Goal: Browse casually

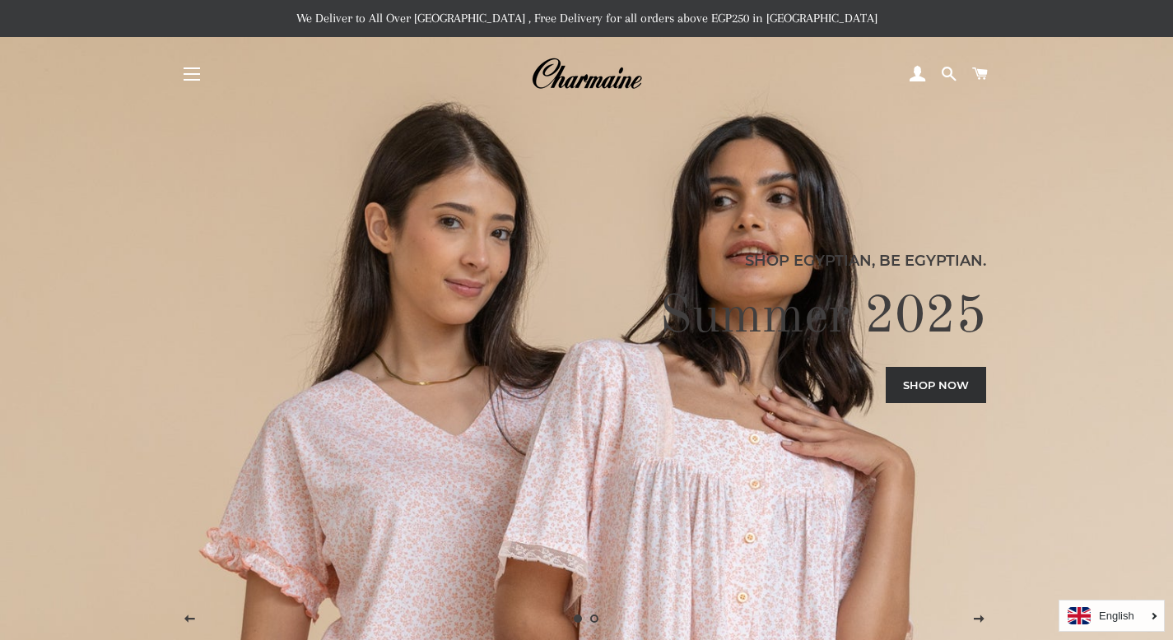
click at [188, 66] on button "Site navigation" at bounding box center [191, 74] width 41 height 41
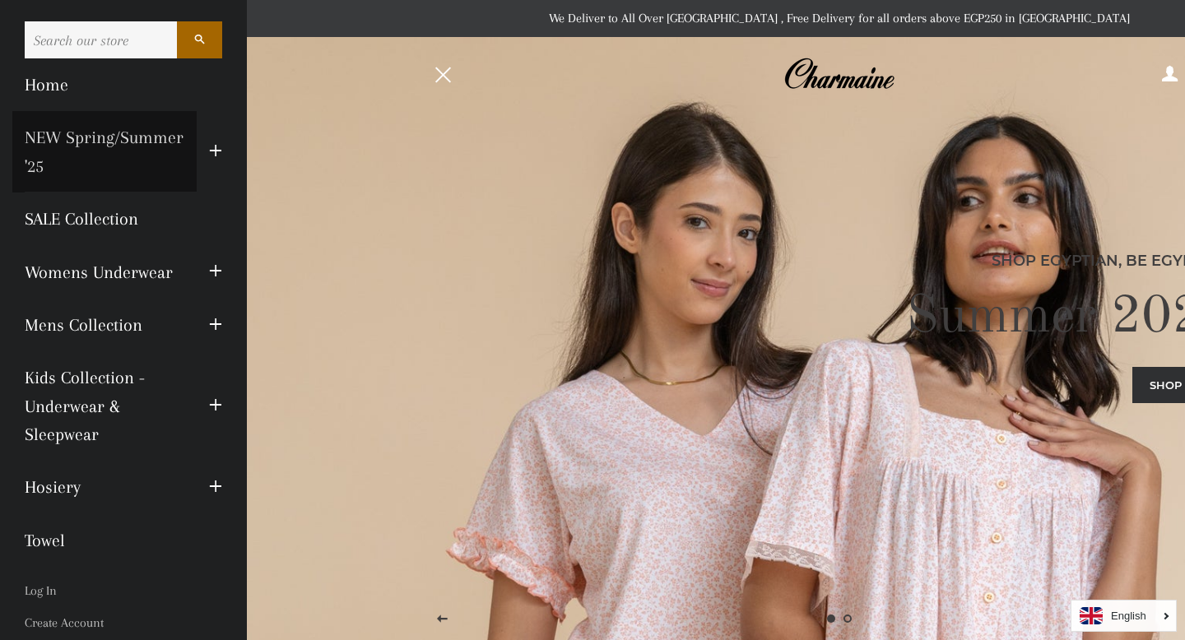
click at [129, 166] on link "NEW Spring/Summer '25" at bounding box center [104, 151] width 184 height 81
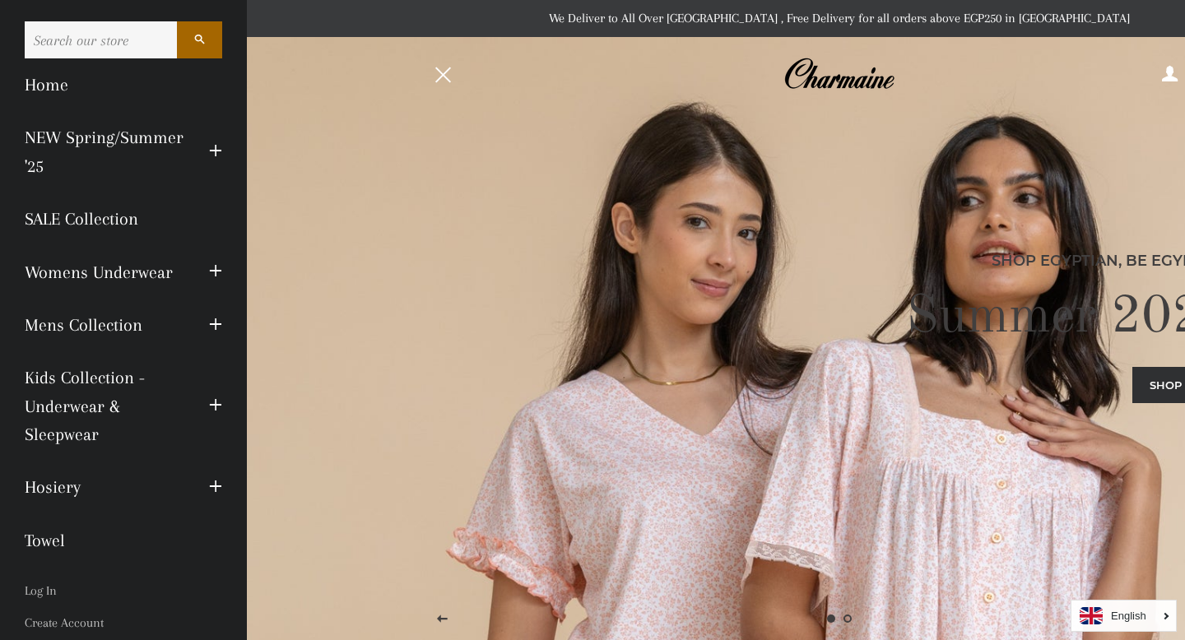
scroll to position [128, 0]
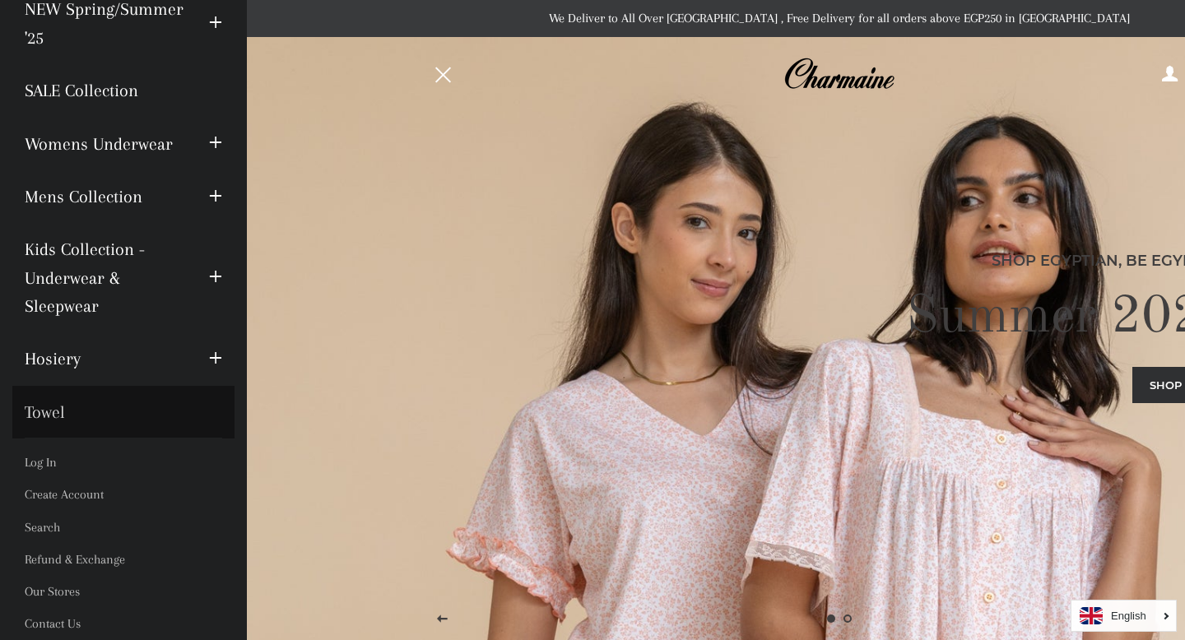
click at [52, 418] on link "Towel" at bounding box center [123, 412] width 222 height 53
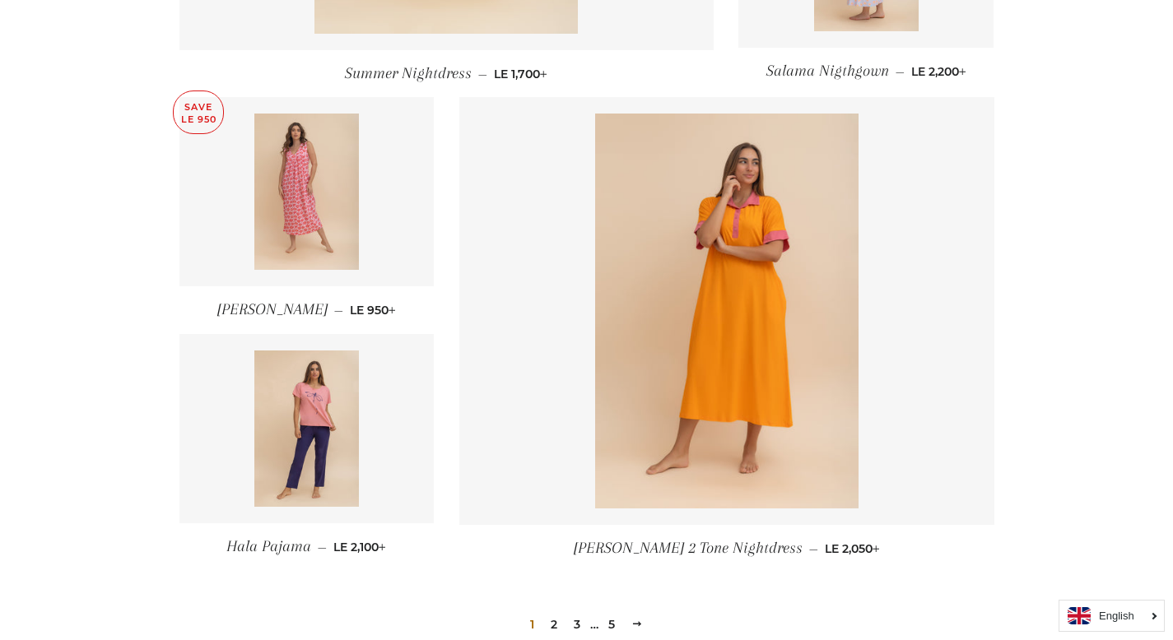
scroll to position [2290, 0]
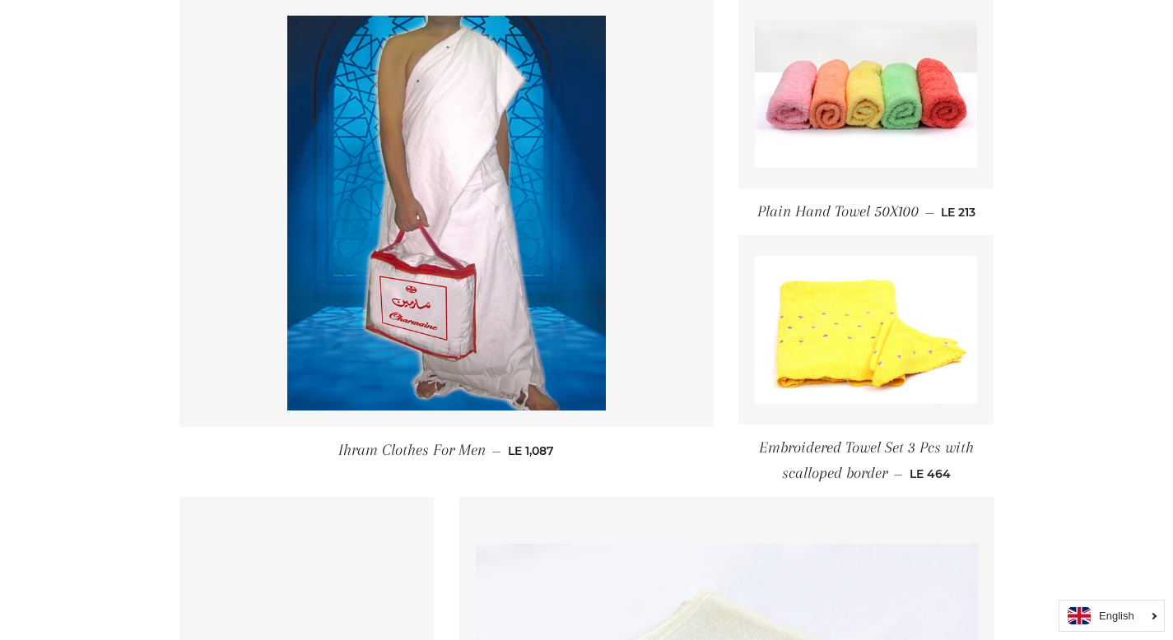
scroll to position [603, 0]
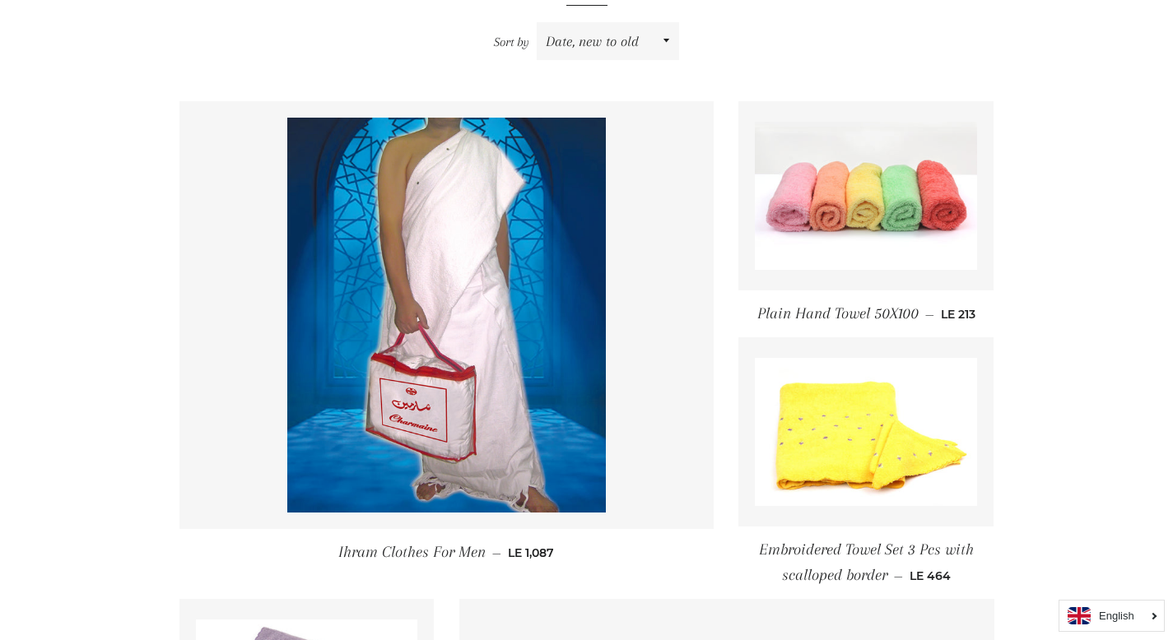
click at [877, 193] on img at bounding box center [866, 196] width 222 height 148
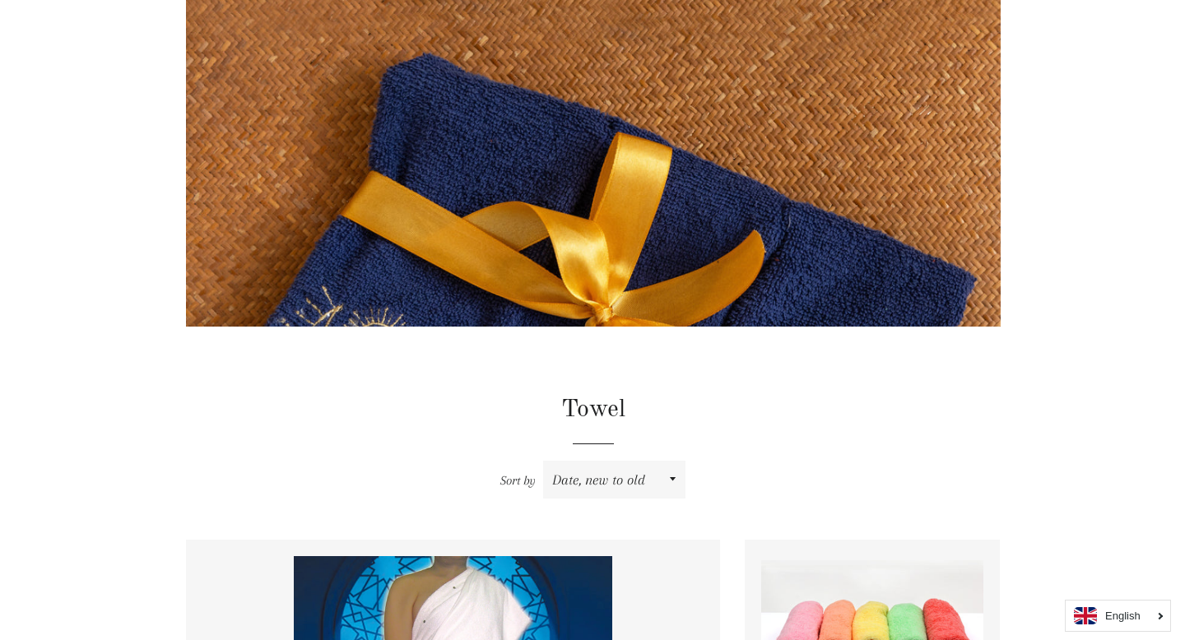
scroll to position [0, 0]
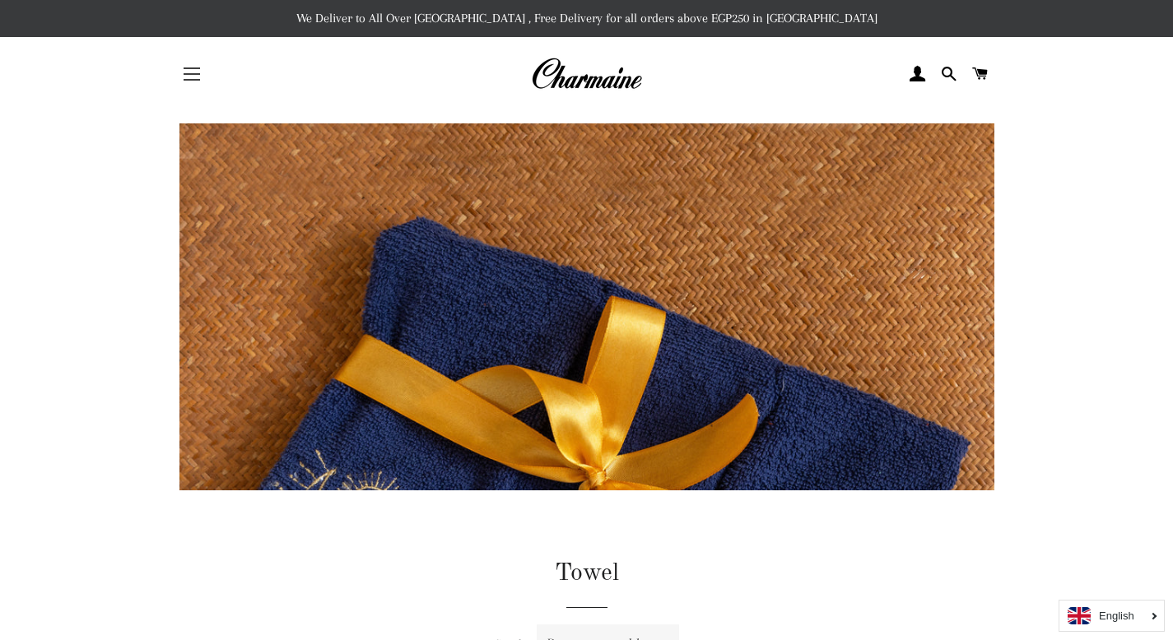
click at [188, 70] on button "Site navigation" at bounding box center [191, 74] width 41 height 41
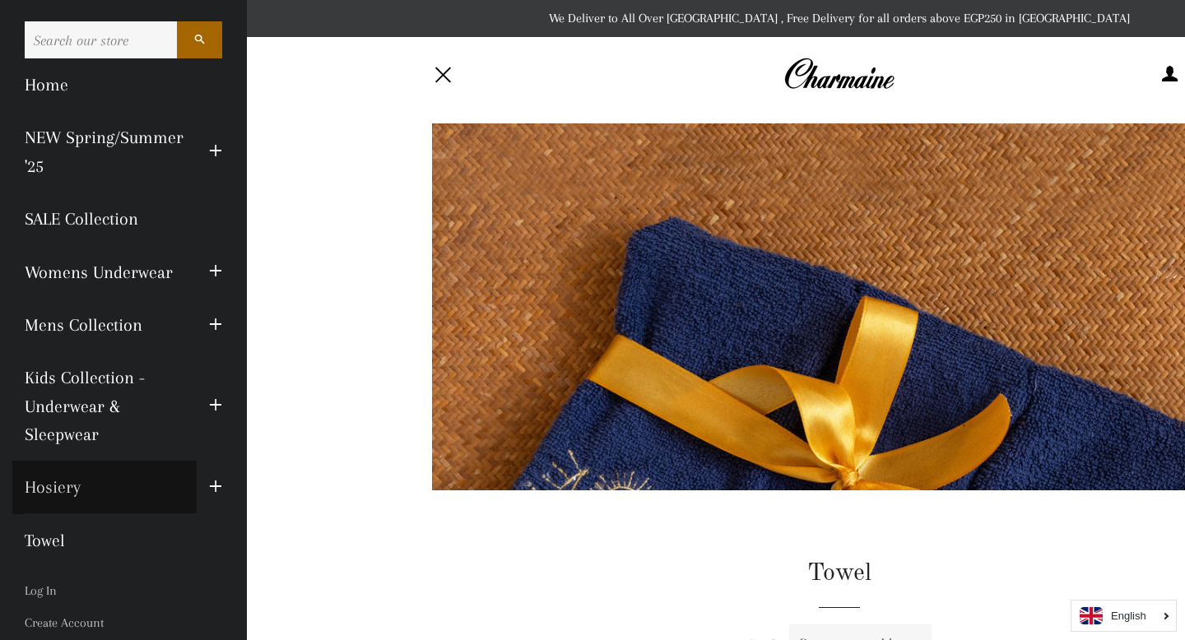
click at [105, 486] on link "Hosiery" at bounding box center [104, 487] width 184 height 53
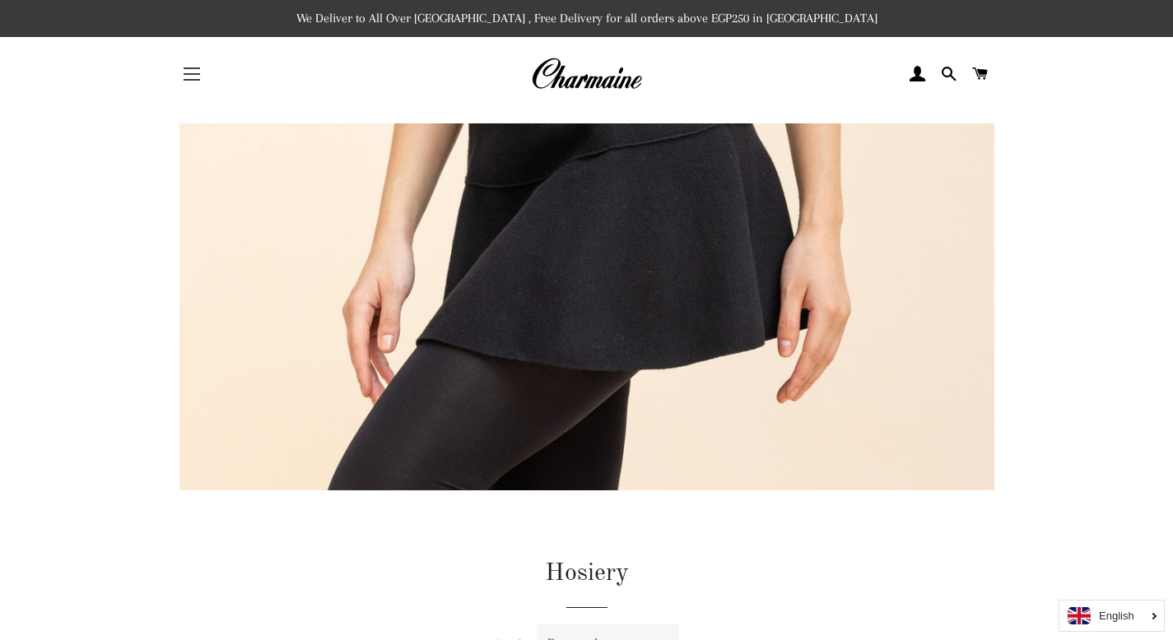
click at [188, 81] on span "button" at bounding box center [192, 80] width 16 height 2
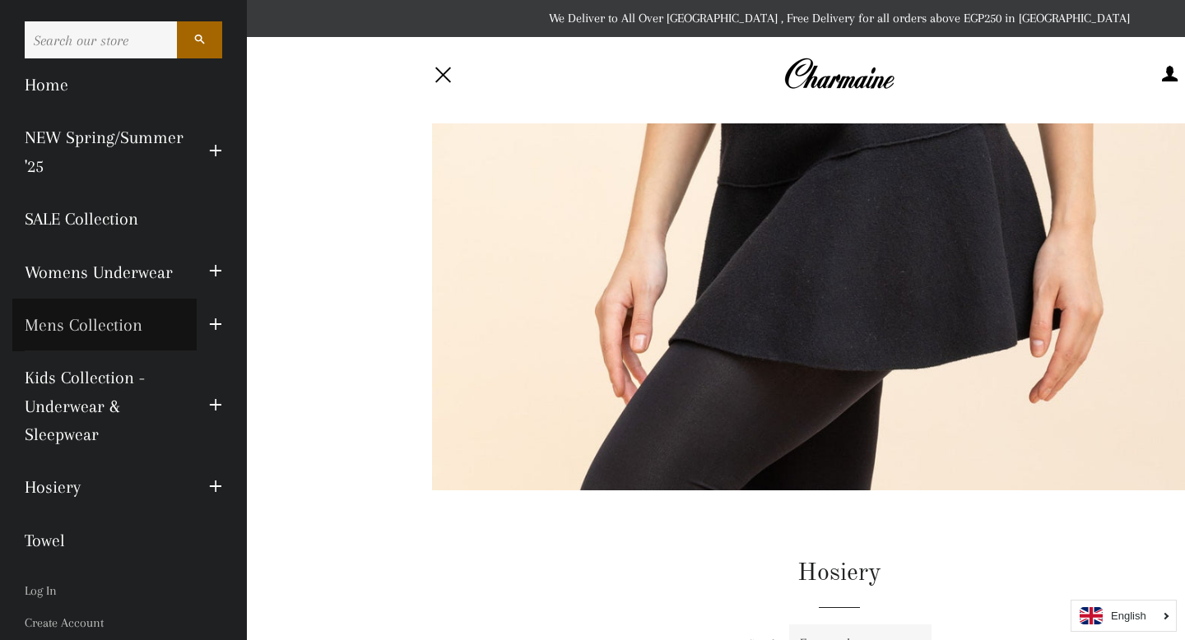
click at [114, 328] on link "Mens Collection" at bounding box center [104, 325] width 184 height 53
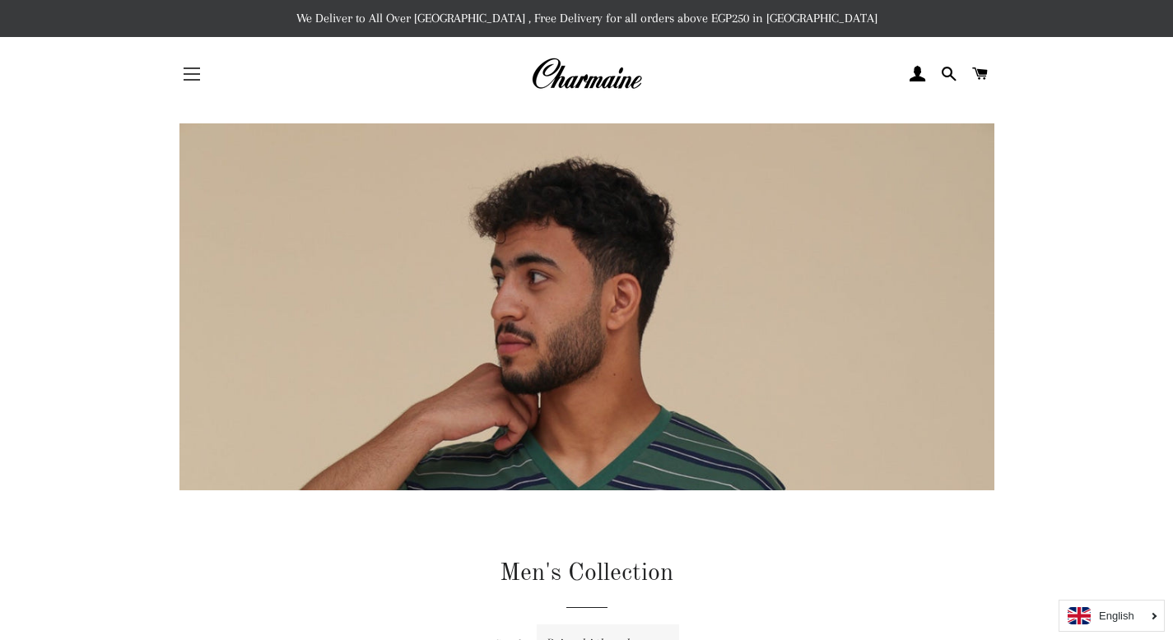
click at [195, 72] on button "Site navigation" at bounding box center [191, 74] width 41 height 41
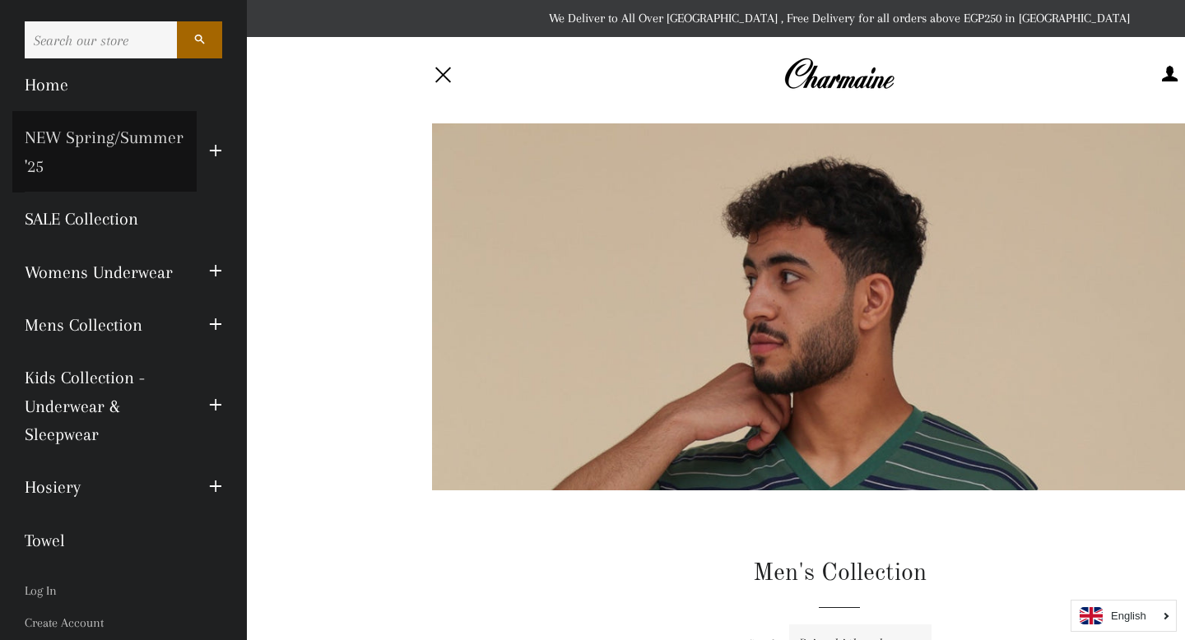
click at [122, 168] on link "NEW Spring/Summer '25" at bounding box center [104, 151] width 184 height 81
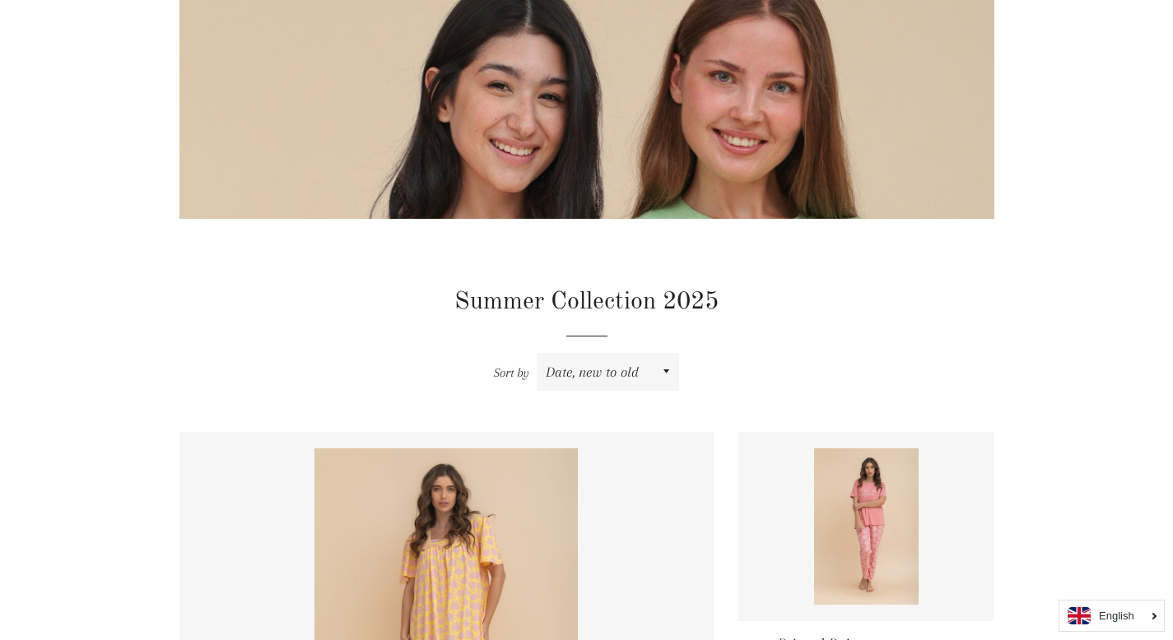
scroll to position [470, 0]
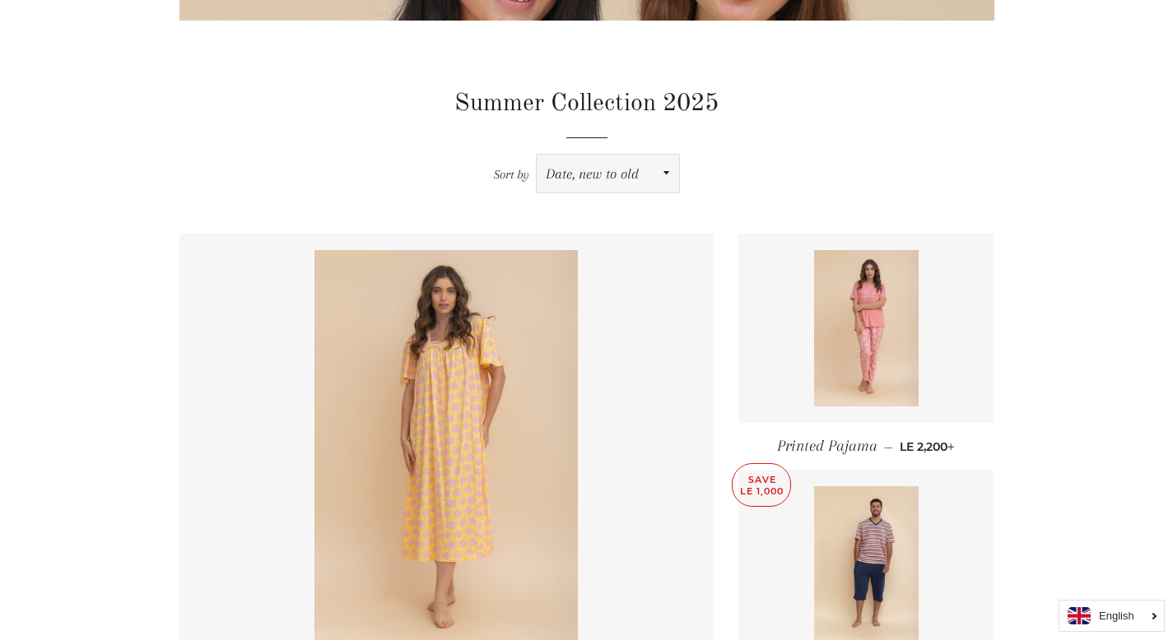
click at [620, 176] on select "Featured Best selling Alphabetically, A-Z Alphabetically, Z-A Price, low to hig…" at bounding box center [608, 174] width 142 height 38
select select "price-descending"
click at [537, 155] on select "Featured Best selling Alphabetically, A-Z Alphabetically, Z-A Price, low to hig…" at bounding box center [608, 174] width 142 height 38
